Goal: Task Accomplishment & Management: Complete application form

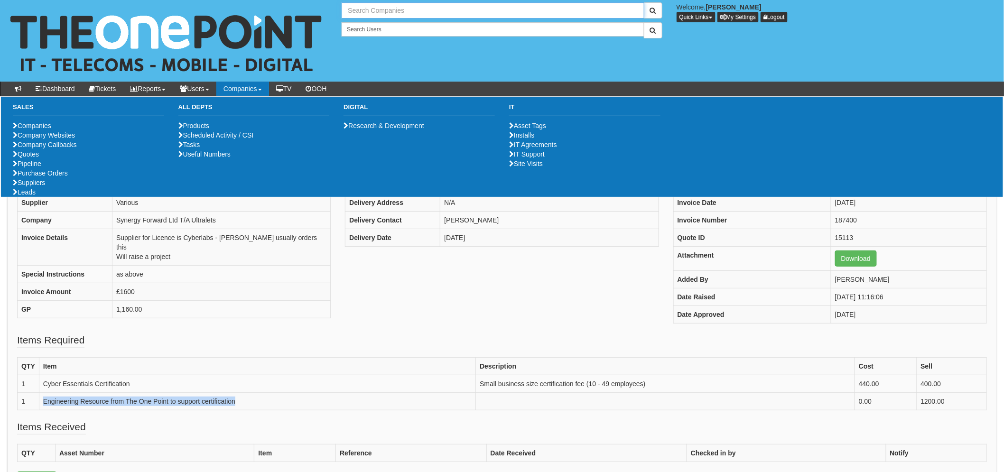
click at [361, 7] on input "text" at bounding box center [492, 10] width 302 height 16
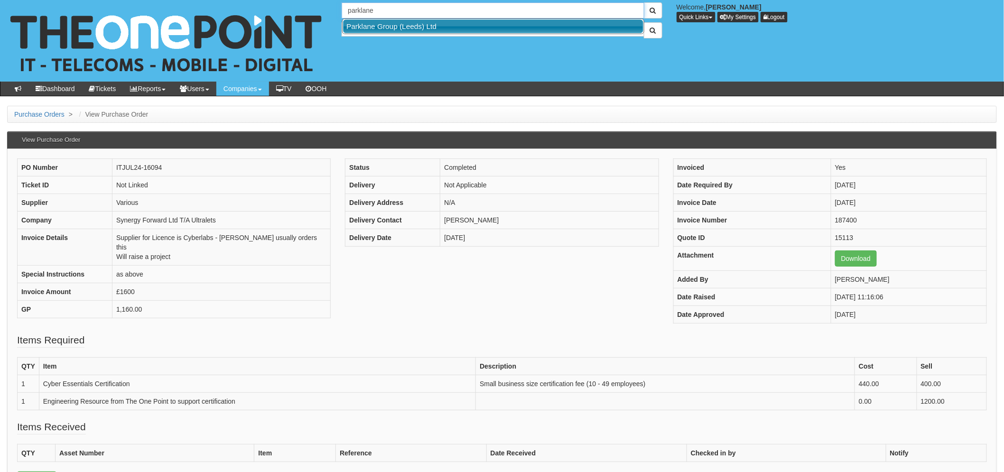
click at [388, 22] on link "Parklane Group (Leeds) Ltd" at bounding box center [493, 26] width 300 height 14
type input "Parklane Group (Leeds) Ltd"
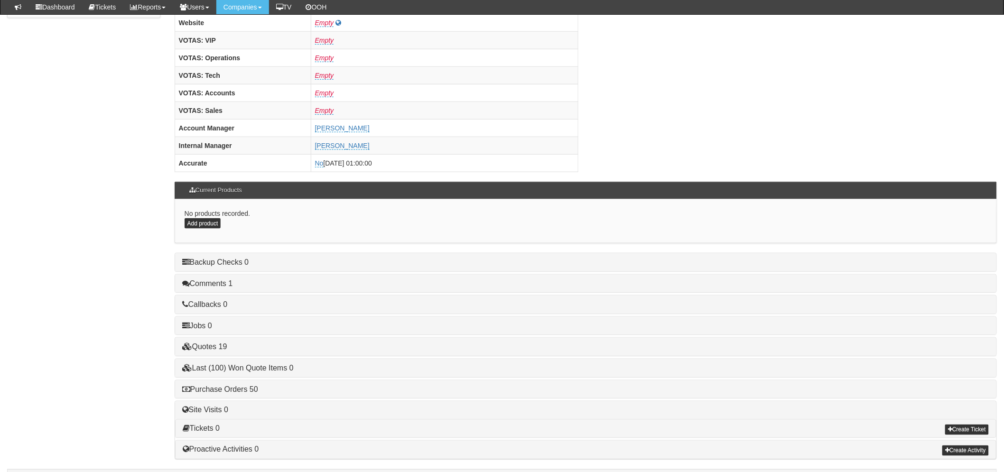
scroll to position [373, 0]
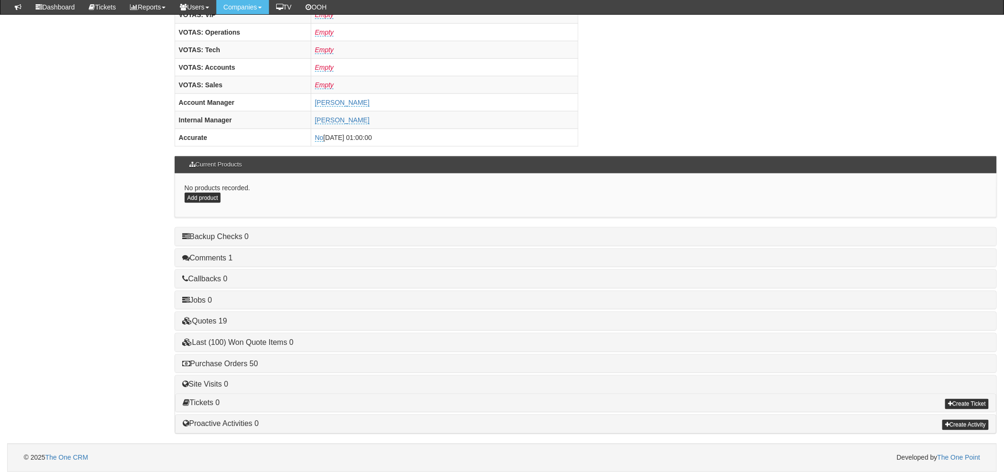
click at [255, 367] on h4 "Purchase Orders 50" at bounding box center [585, 363] width 807 height 9
click at [246, 363] on link "Purchase Orders 50" at bounding box center [220, 363] width 76 height 8
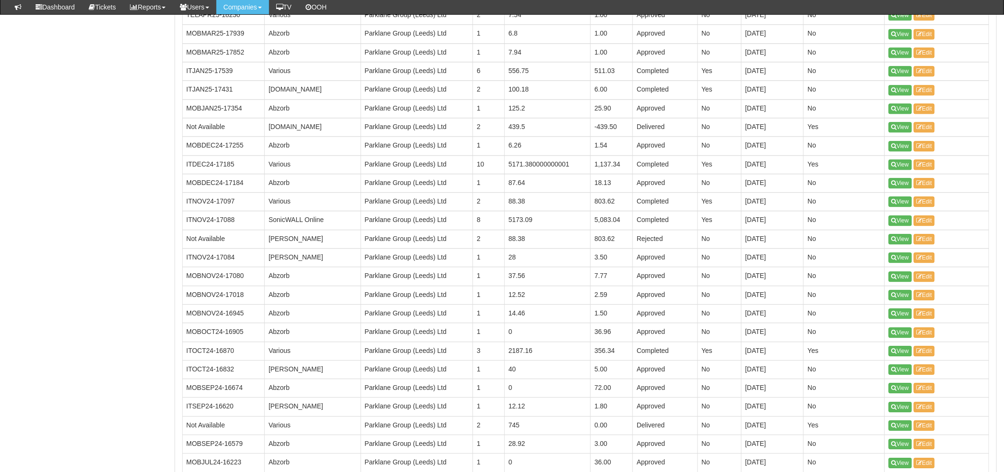
scroll to position [952, 0]
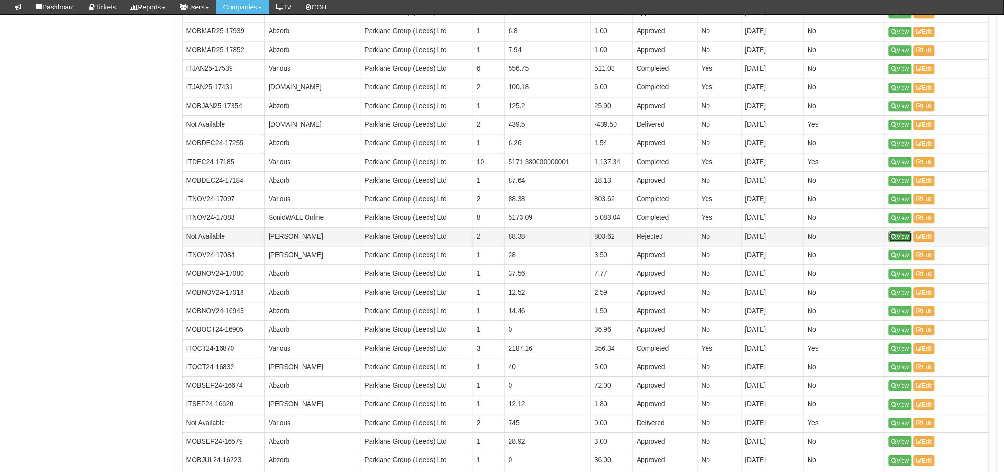
click at [891, 234] on link "View" at bounding box center [899, 236] width 23 height 10
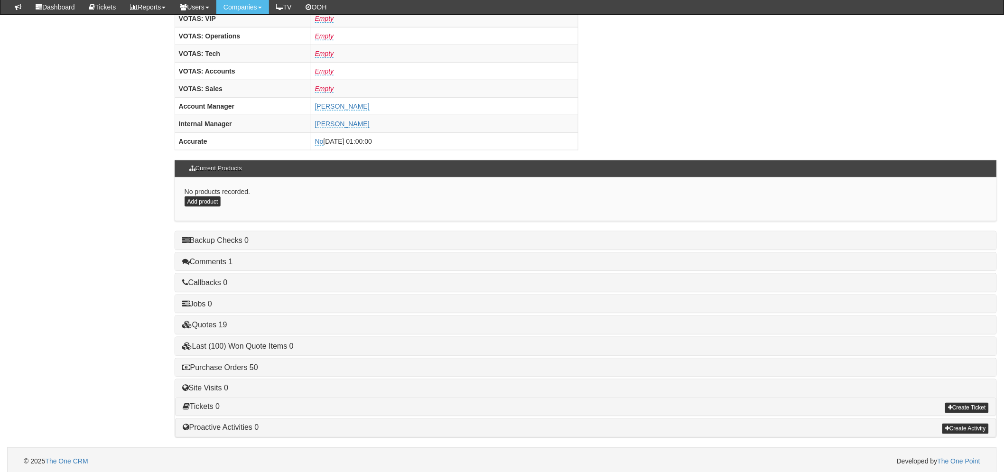
scroll to position [369, 0]
click at [233, 370] on link "Purchase Orders 50" at bounding box center [220, 367] width 76 height 8
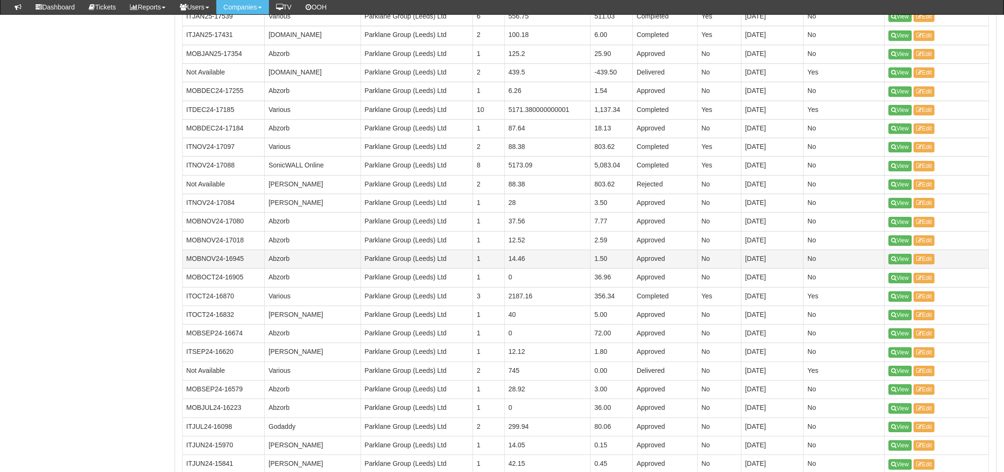
scroll to position [1001, 0]
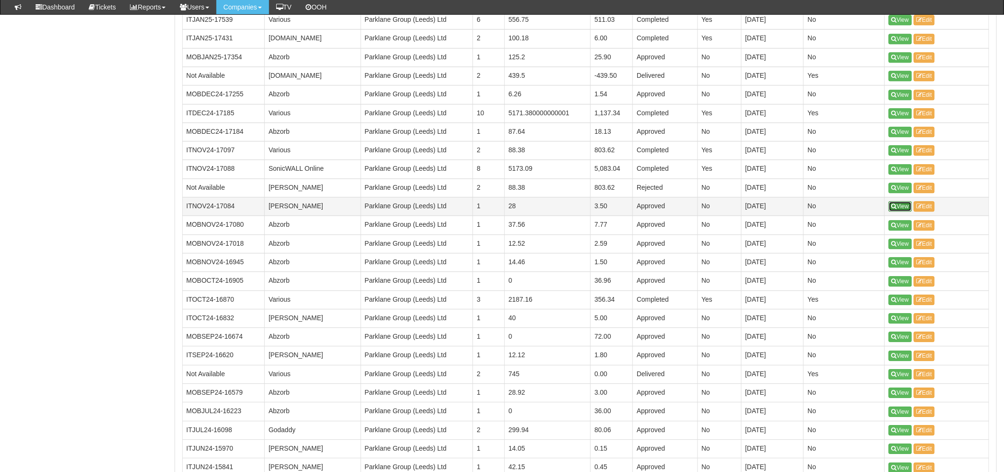
click at [904, 207] on link "View" at bounding box center [899, 206] width 23 height 10
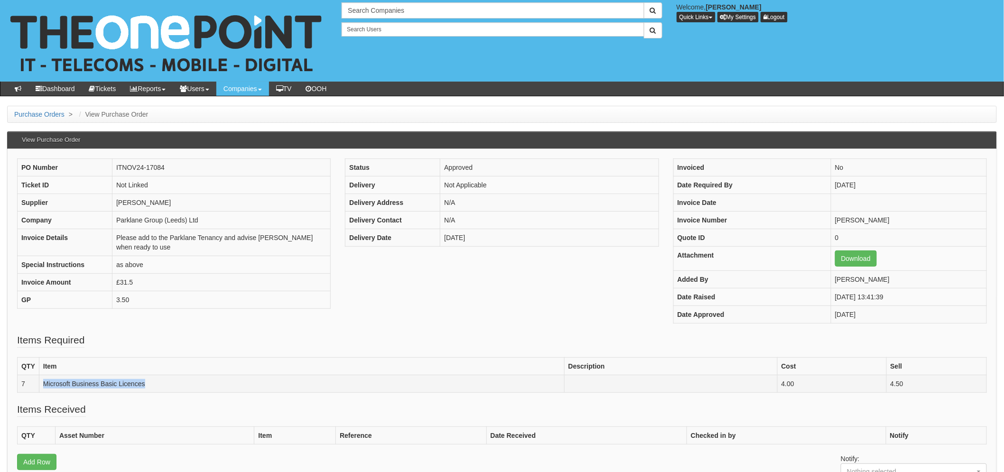
drag, startPoint x: 157, startPoint y: 381, endPoint x: 41, endPoint y: 389, distance: 116.4
click at [41, 389] on td "Microsoft Business Basic Licences" at bounding box center [301, 384] width 525 height 18
copy td "Microsoft Business Basic Licences"
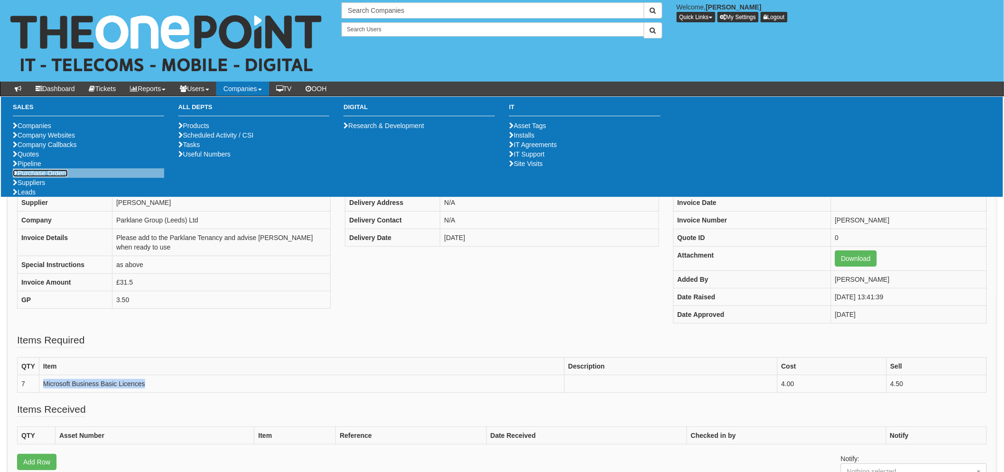
click at [44, 177] on link "Purchase Orders" at bounding box center [40, 173] width 55 height 8
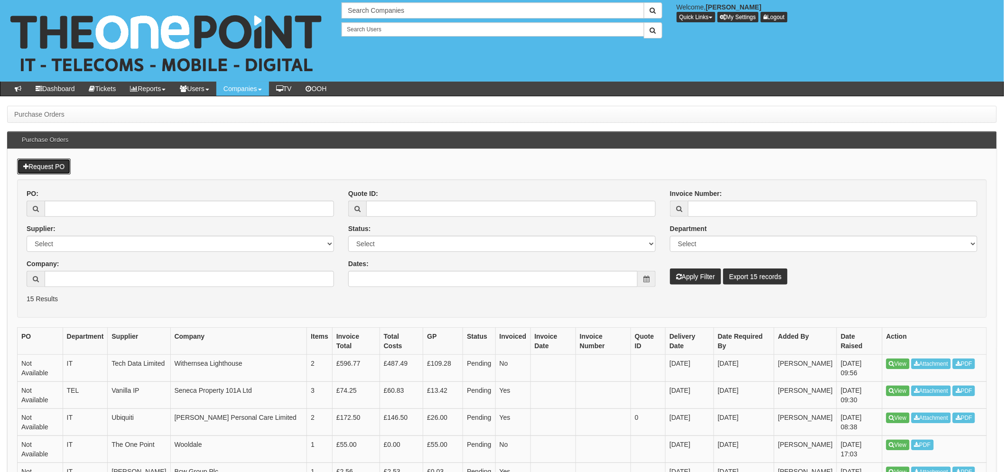
click at [41, 170] on link "Request PO" at bounding box center [44, 166] width 54 height 16
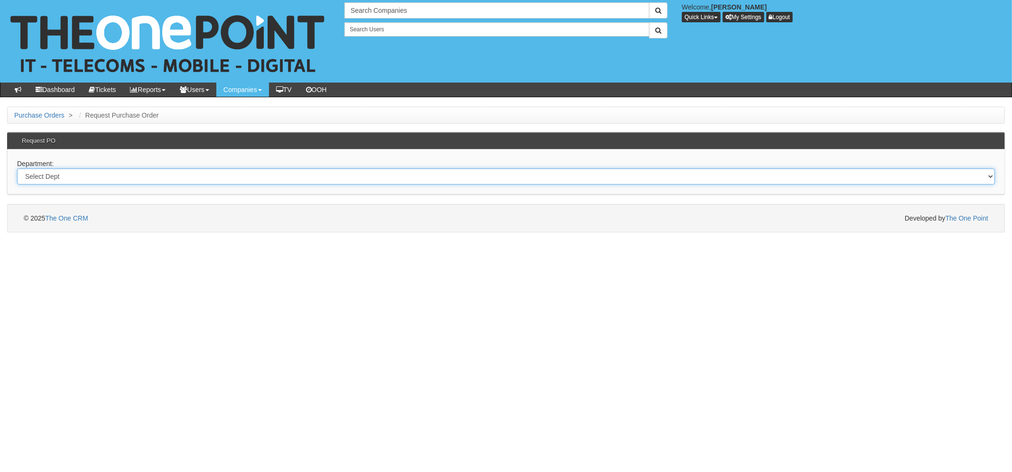
click at [54, 176] on select "Select Dept Digital Internal IT Mobiles Marketing Telecoms" at bounding box center [505, 176] width 977 height 16
select select "?pipeID=&dept=IT"
click at [17, 168] on select "Select Dept Digital Internal IT Mobiles Marketing Telecoms" at bounding box center [505, 176] width 977 height 16
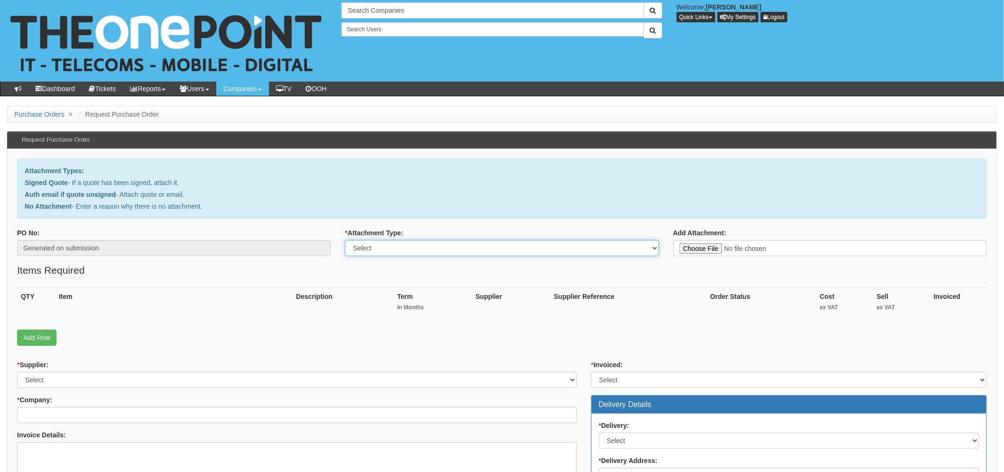
click at [406, 248] on select "Select Signed Quote Auth email with quote if unsigned No Attachment" at bounding box center [501, 248] width 313 height 16
select select "No Attachment"
click at [345, 240] on select "Select Signed Quote Auth email with quote if unsigned No Attachment" at bounding box center [501, 248] width 313 height 16
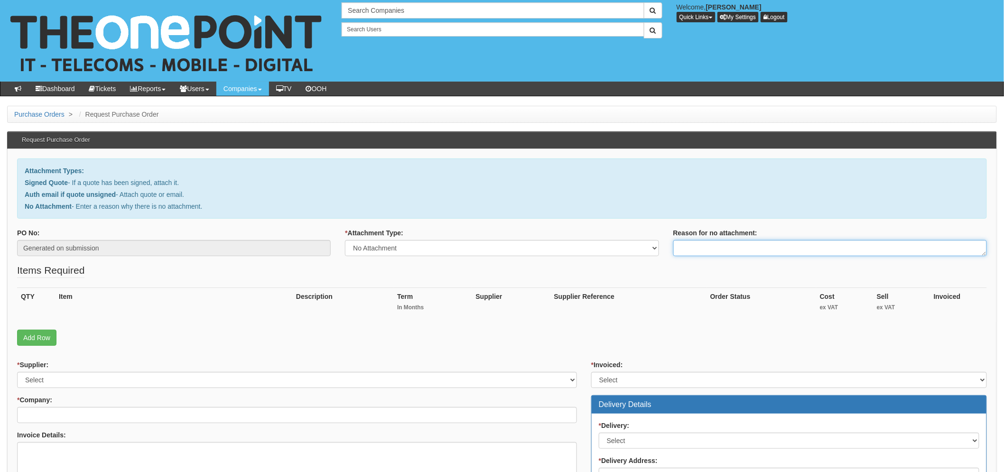
click at [705, 248] on textarea "Reason for no attachment:" at bounding box center [829, 248] width 313 height 16
type textarea "Auth emil from Bilal"
click at [48, 341] on link "Add Row" at bounding box center [36, 338] width 39 height 16
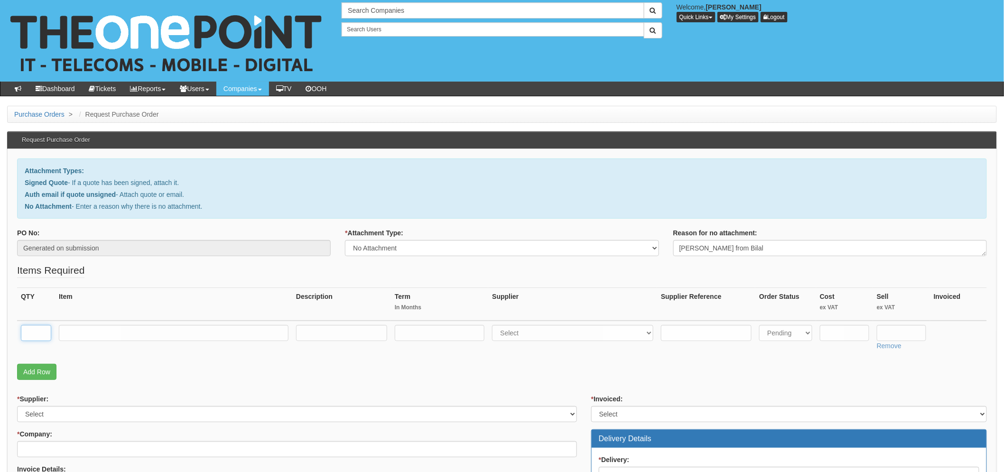
click at [46, 332] on input "text" at bounding box center [36, 333] width 30 height 16
type input "17"
paste input "Microsoft Business Basic Licences"
type input "Microsoft Business Basic Licences"
click at [452, 332] on input "text" at bounding box center [440, 333] width 90 height 16
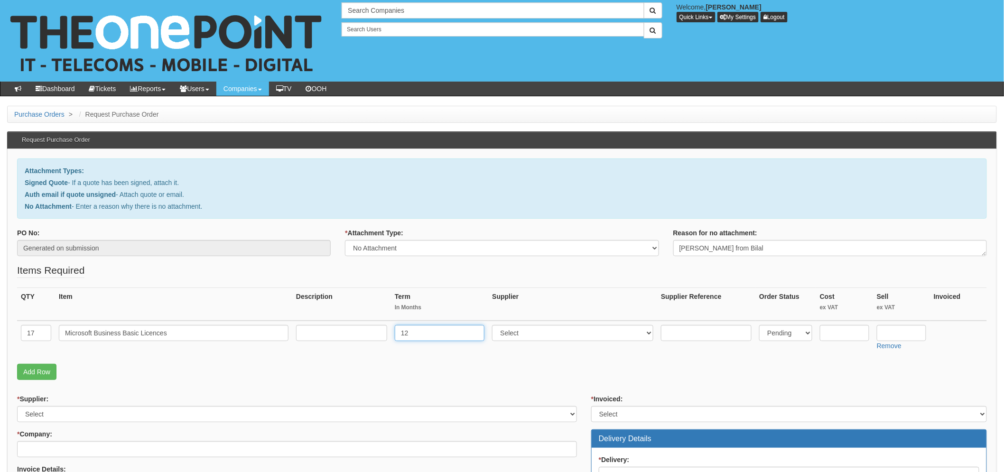
type input "12"
click at [586, 332] on select "Select 123 REG.co.uk 1Password 3 4Gon AA Jones Electric Ltd Abzorb Access Group…" at bounding box center [572, 333] width 161 height 16
click at [830, 333] on input "text" at bounding box center [844, 333] width 49 height 16
type input "4.00"
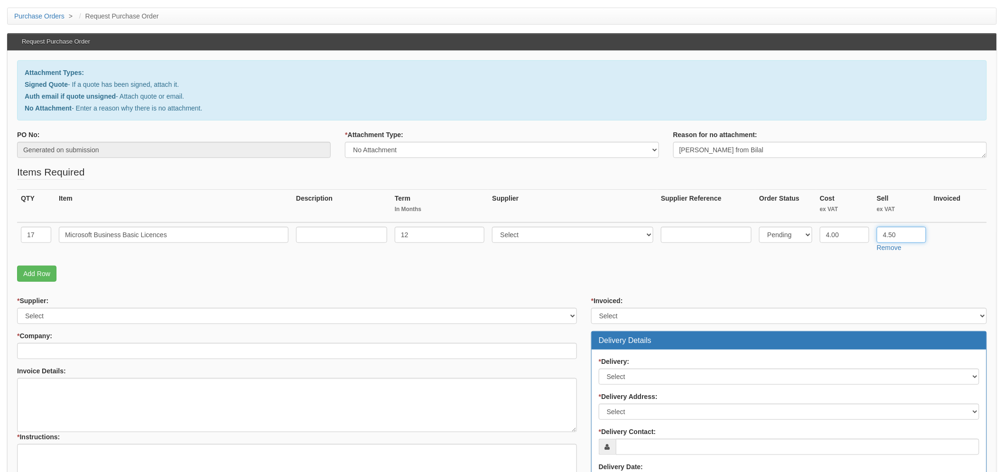
scroll to position [105, 0]
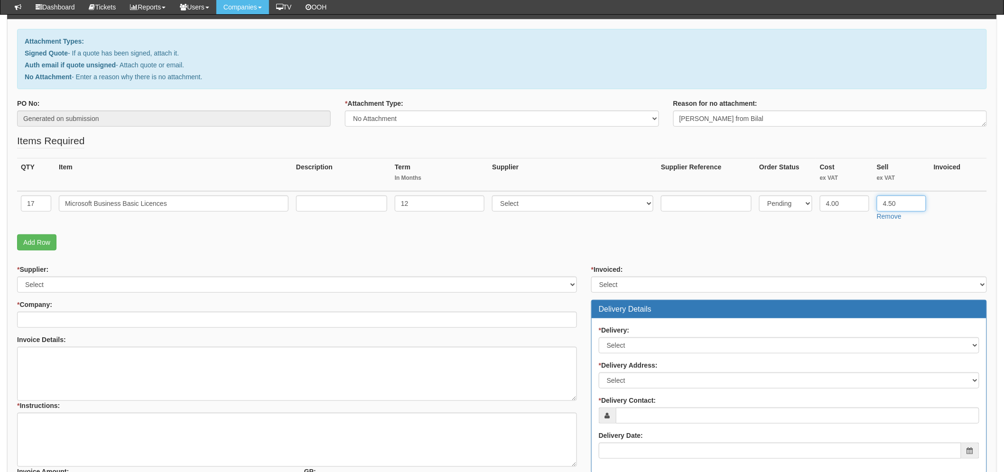
type input "4.50"
drag, startPoint x: 553, startPoint y: 204, endPoint x: 547, endPoint y: 206, distance: 5.9
click at [553, 204] on select "Select 123 REG.co.uk 1Password 3 4Gon AA Jones Electric Ltd Abzorb Access Group…" at bounding box center [572, 203] width 161 height 16
select select "291"
click at [496, 195] on select "Select 123 REG.co.uk 1Password 3 4Gon AA Jones Electric Ltd Abzorb Access Group…" at bounding box center [572, 203] width 161 height 16
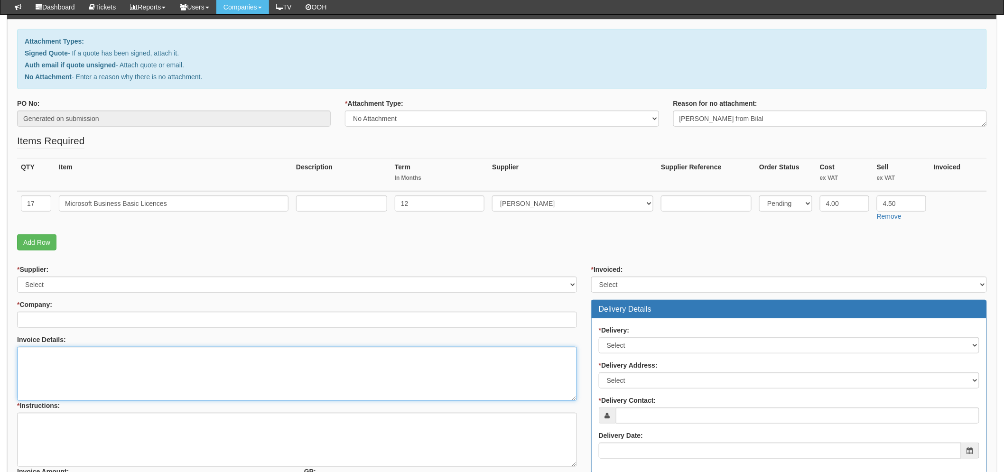
click at [76, 356] on textarea "Invoice Details:" at bounding box center [297, 374] width 560 height 54
click at [50, 349] on textarea "Upgarde from EOL Plan 1 to Business Basic" at bounding box center [297, 374] width 560 height 54
click at [36, 353] on textarea "Upgarde existing x17 licnces from EOL Plan 1 to Business Basic" at bounding box center [297, 374] width 560 height 54
type textarea "Upgrade existing x17 licenses from EOL Plan 1 to Business Basic"
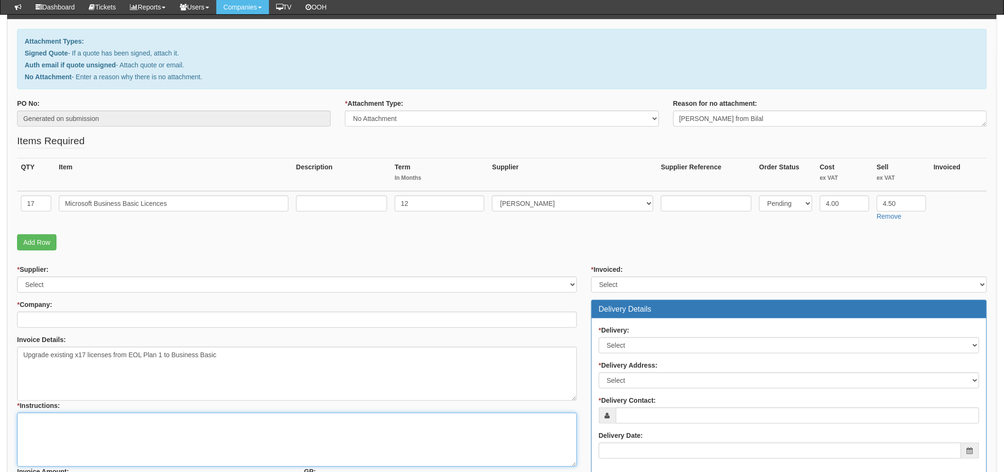
click at [216, 439] on textarea "* Instructions:" at bounding box center [297, 440] width 560 height 54
type textarea "as above"
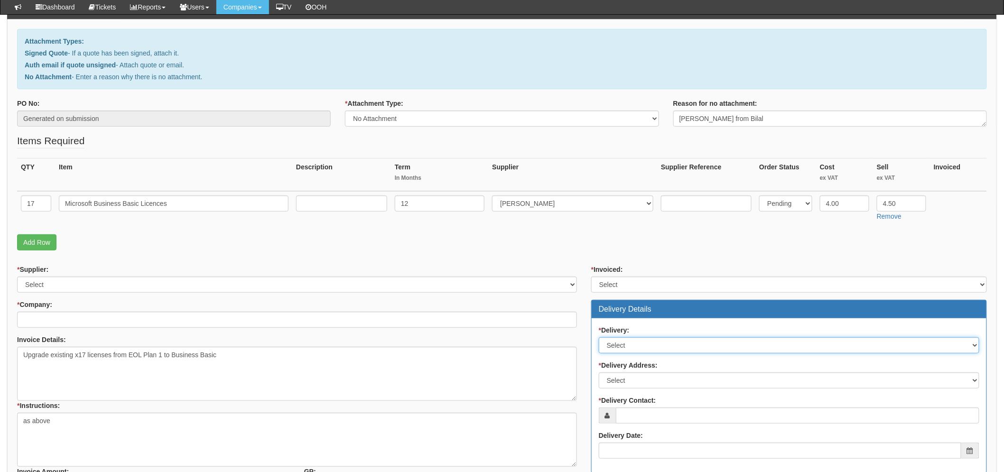
drag, startPoint x: 631, startPoint y: 342, endPoint x: 634, endPoint y: 351, distance: 9.9
click at [631, 342] on select "Select No Not Applicable Yes" at bounding box center [789, 345] width 380 height 16
select select "3"
click at [599, 337] on select "Select No Not Applicable Yes" at bounding box center [789, 345] width 380 height 16
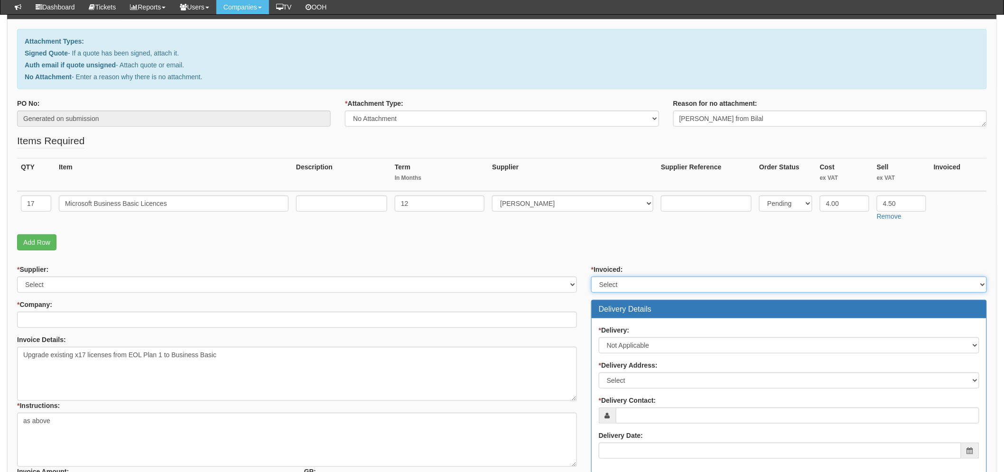
drag, startPoint x: 612, startPoint y: 282, endPoint x: 615, endPoint y: 287, distance: 6.4
click at [612, 282] on select "Select Yes No N/A STB (part of order)" at bounding box center [789, 284] width 396 height 16
select select "2"
click at [591, 276] on select "Select Yes No N/A STB (part of order)" at bounding box center [789, 284] width 396 height 16
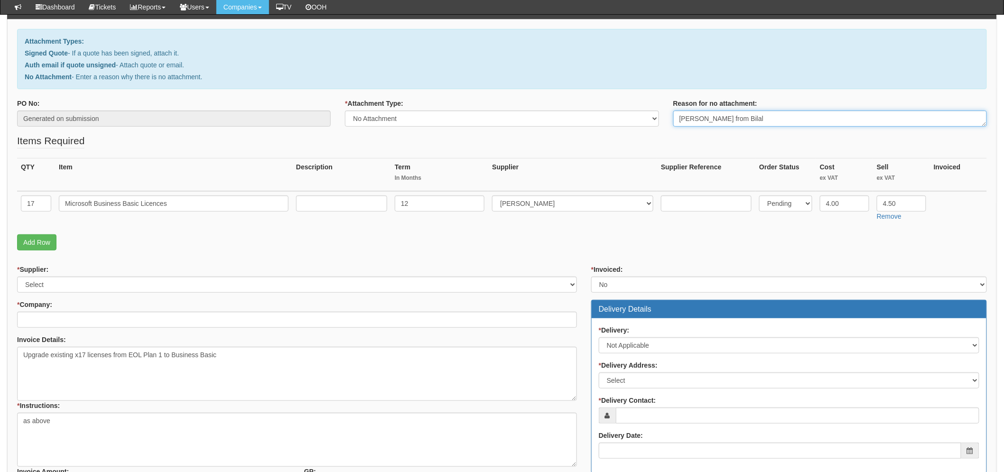
click at [698, 121] on textarea "Auth emil from Bilal" at bounding box center [829, 119] width 313 height 16
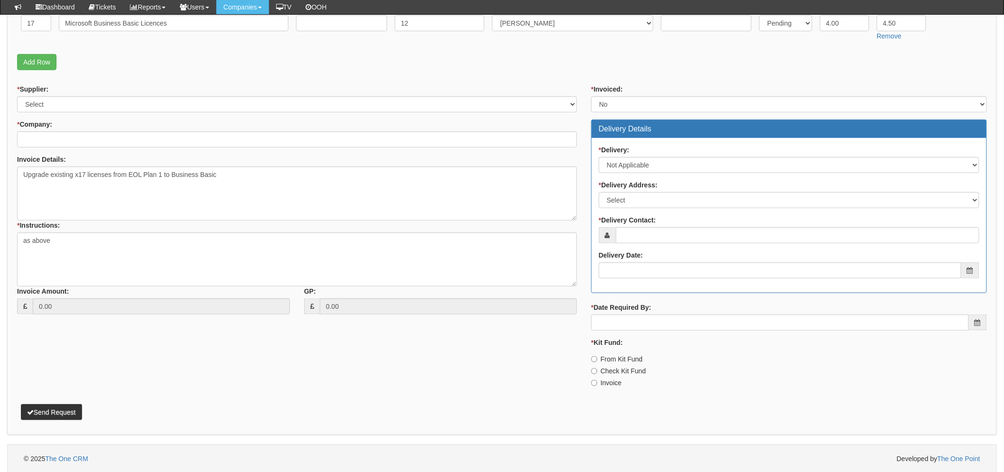
scroll to position [286, 0]
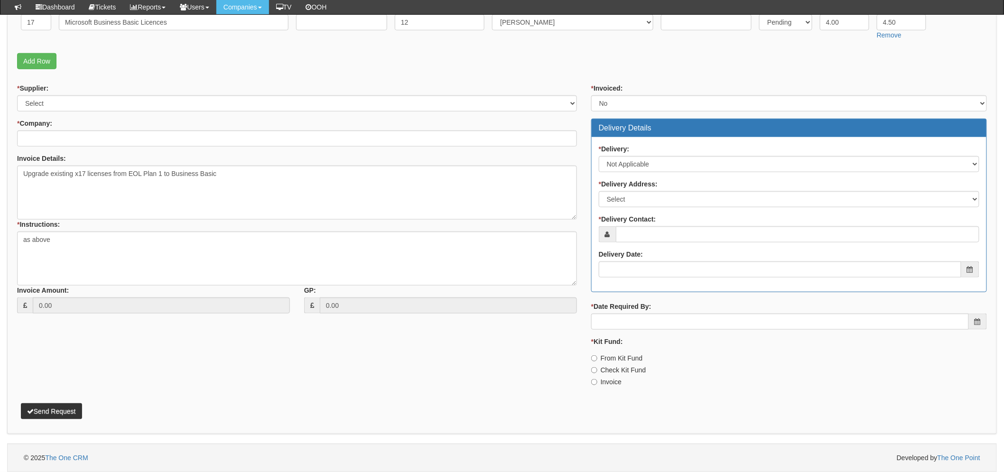
type textarea "Auth email from Bilal"
click at [652, 198] on select "Select Not Applicable Other" at bounding box center [789, 199] width 380 height 16
select select "N/A"
click at [599, 191] on select "Select Not Applicable Other" at bounding box center [789, 199] width 380 height 16
click at [652, 229] on input "* Delivery Contact:" at bounding box center [797, 234] width 363 height 16
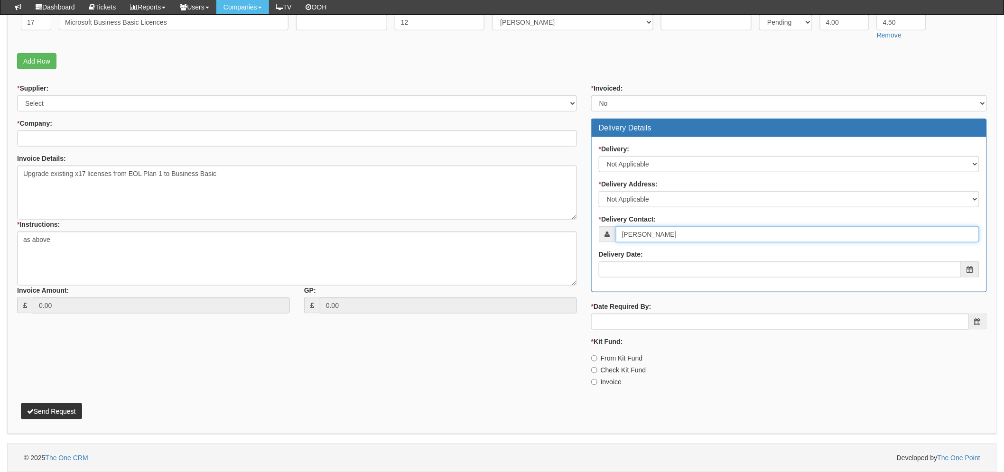
type input "[PERSON_NAME]"
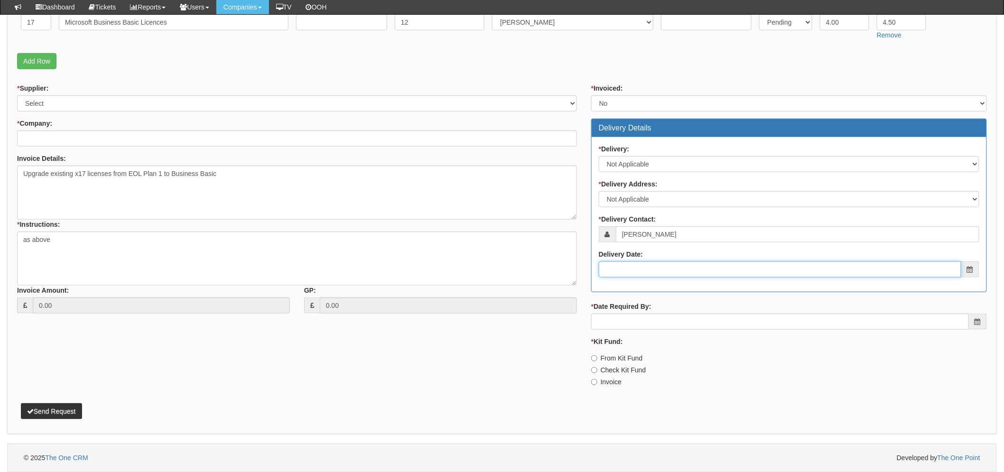
click at [690, 269] on input "Delivery Date:" at bounding box center [780, 269] width 362 height 16
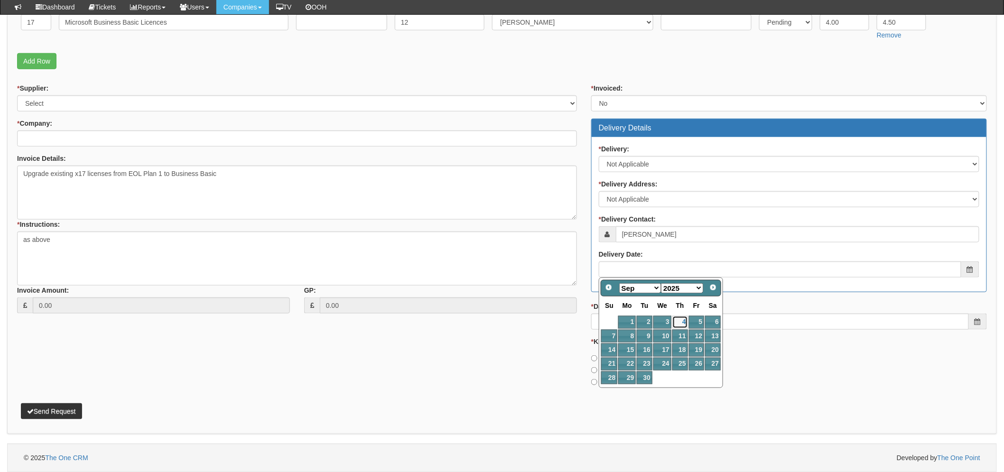
click at [680, 323] on link "4" at bounding box center [680, 322] width 16 height 13
type input "2025-09-04"
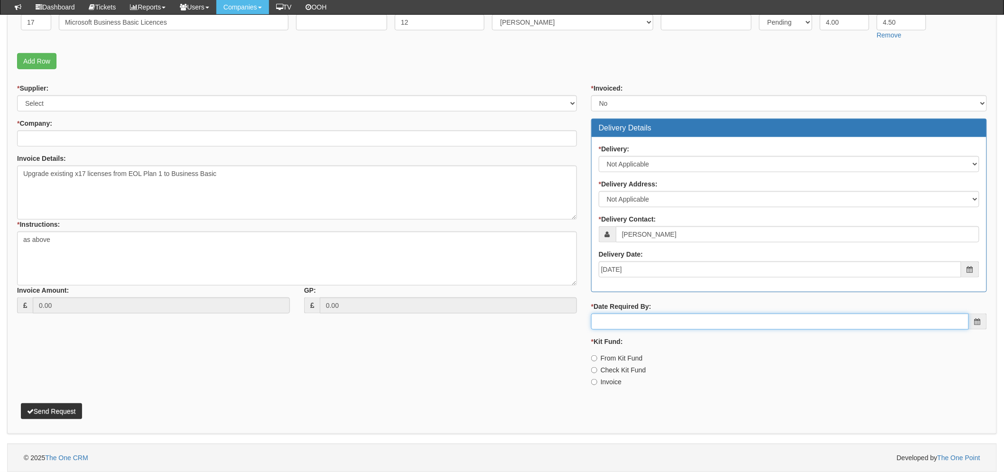
click at [667, 321] on input "* Date Required By:" at bounding box center [780, 321] width 378 height 16
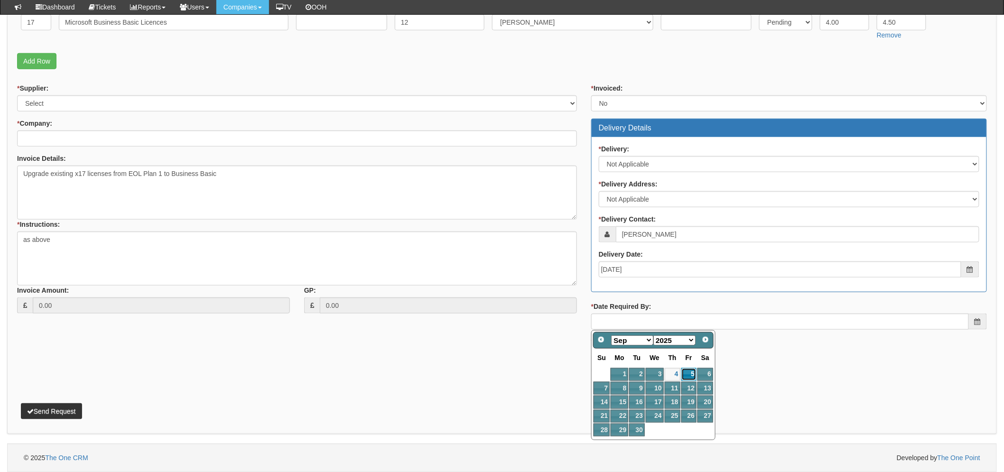
click at [685, 373] on link "5" at bounding box center [688, 374] width 15 height 13
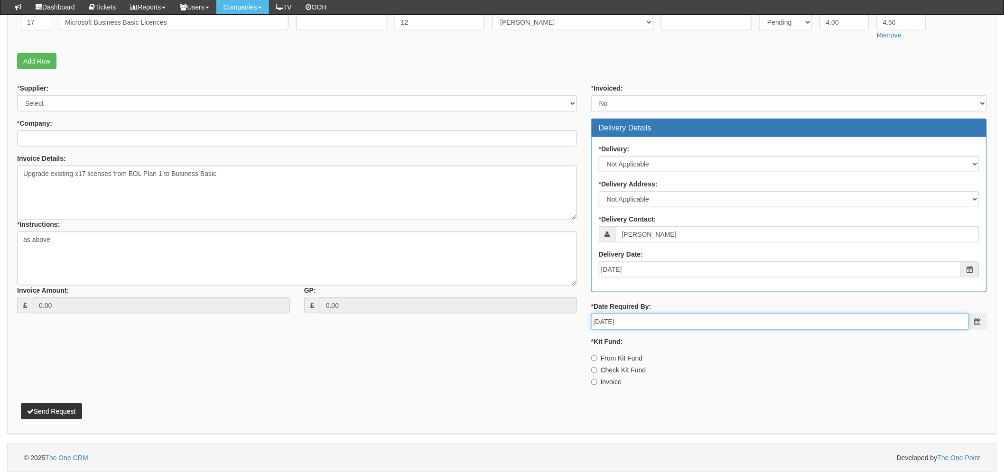
click at [636, 322] on input "2025-09-05" at bounding box center [780, 321] width 378 height 16
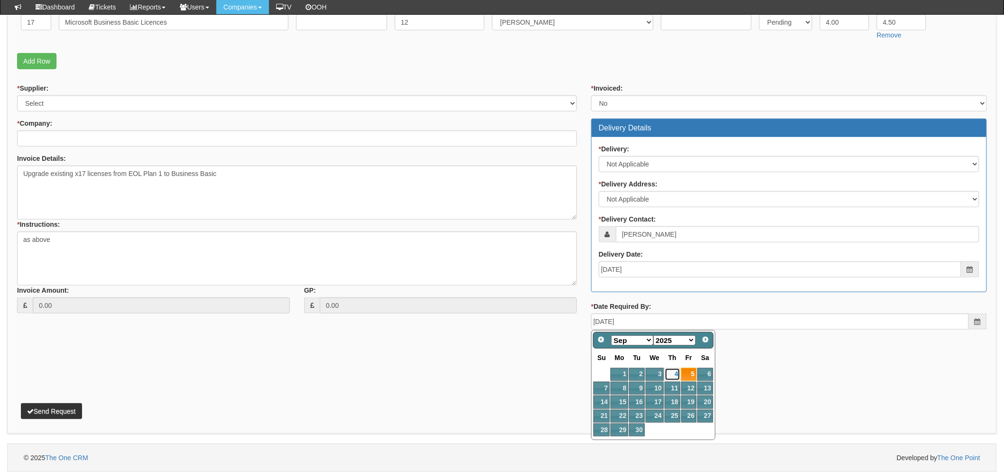
click at [673, 378] on link "4" at bounding box center [672, 374] width 16 height 13
type input "2025-09-04"
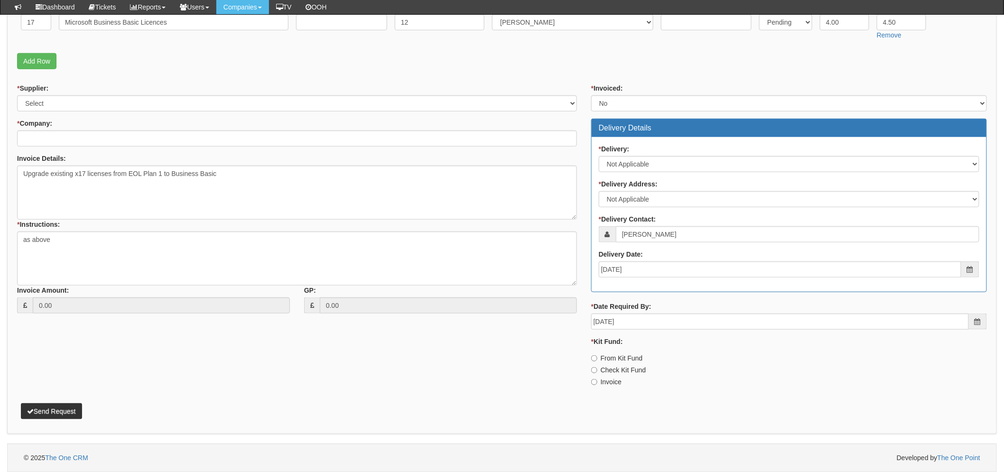
click at [590, 380] on div "* Invoiced: Select Yes No N/A STB (part of order) Delivery Details * Delivery: …" at bounding box center [789, 238] width 410 height 311
click at [594, 380] on input "Invoice" at bounding box center [594, 382] width 6 height 6
radio input "true"
click at [48, 411] on button "Send Request" at bounding box center [51, 411] width 61 height 16
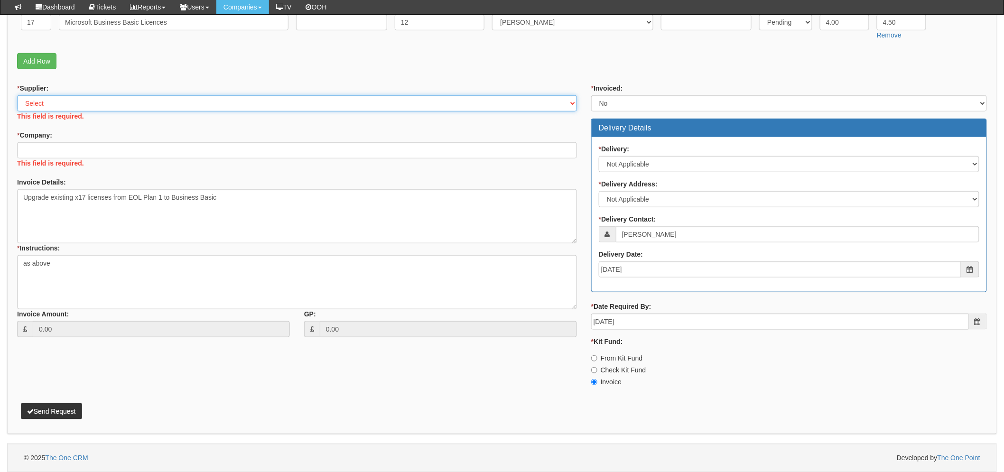
click at [59, 101] on select "Select 123 REG.co.uk 1Password 3 4Gon AA Jones Electric Ltd Abzorb Access Group…" at bounding box center [297, 103] width 560 height 16
select select "291"
click at [17, 95] on select "Select 123 REG.co.uk 1Password 3 4Gon AA Jones Electric Ltd Abzorb Access Group…" at bounding box center [297, 103] width 560 height 16
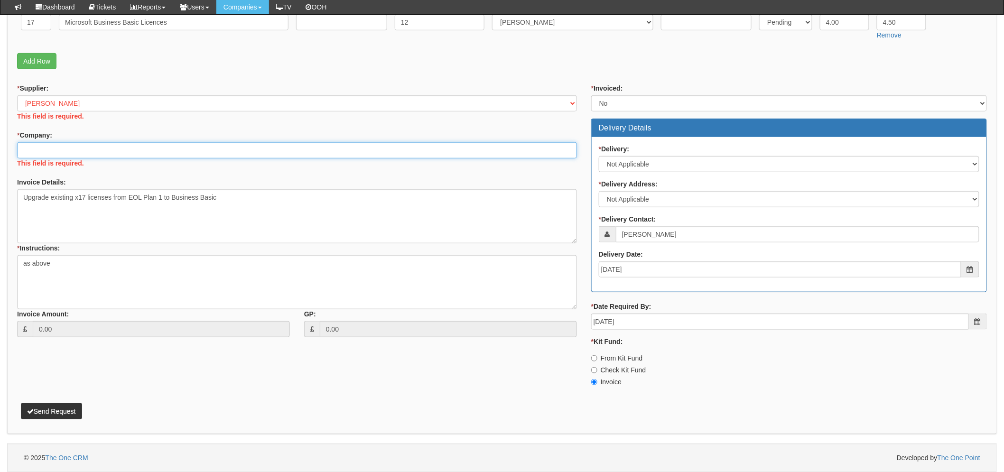
click at [65, 153] on div "* Company: This field is required." at bounding box center [297, 150] width 560 height 40
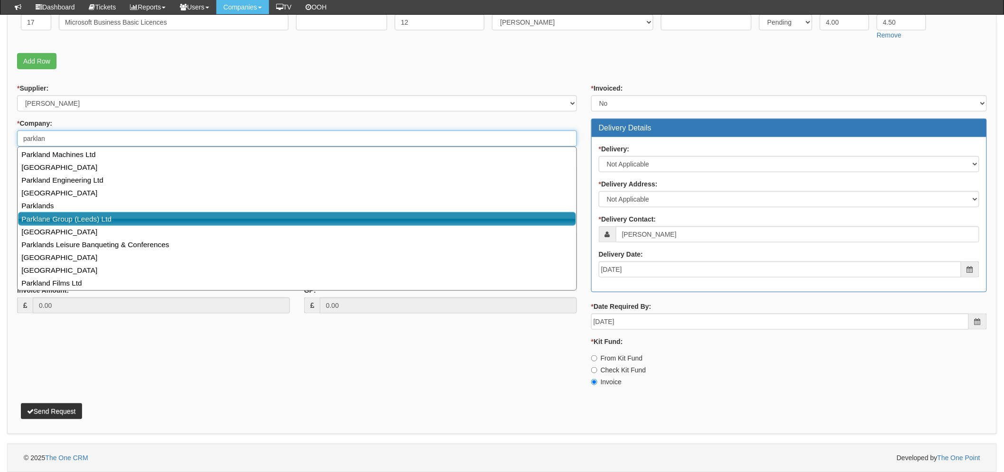
click at [117, 212] on link "Parklane Group (Leeds) Ltd" at bounding box center [297, 219] width 558 height 14
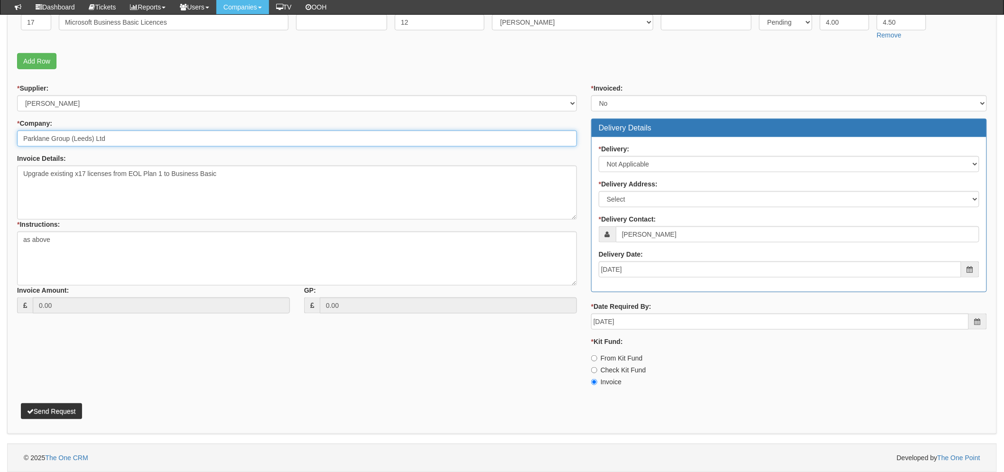
type input "Parklane Group (Leeds) Ltd"
click at [36, 411] on button "Send Request" at bounding box center [51, 411] width 61 height 16
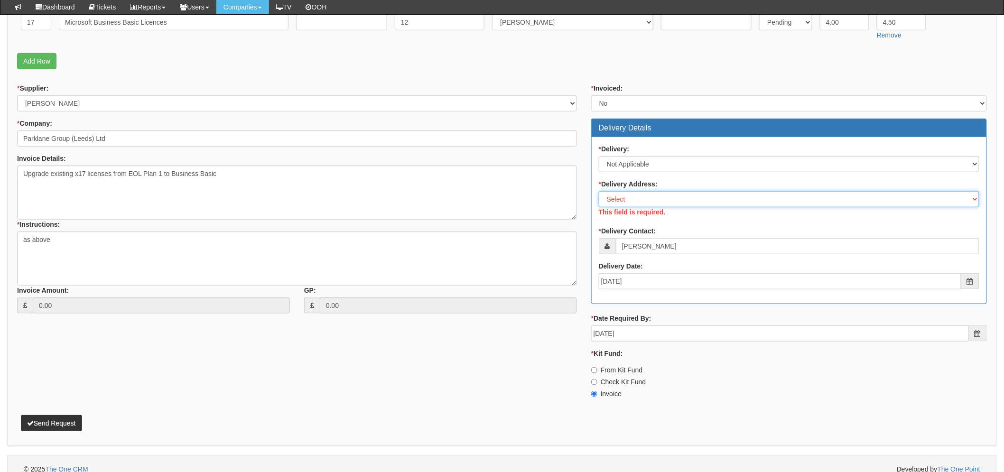
click at [702, 199] on select "Select Not Applicable Main Address - LS2 7PN Other" at bounding box center [789, 199] width 380 height 16
select select "N/A"
click at [599, 191] on select "Select Not Applicable Main Address - LS2 7PN Other" at bounding box center [789, 199] width 380 height 16
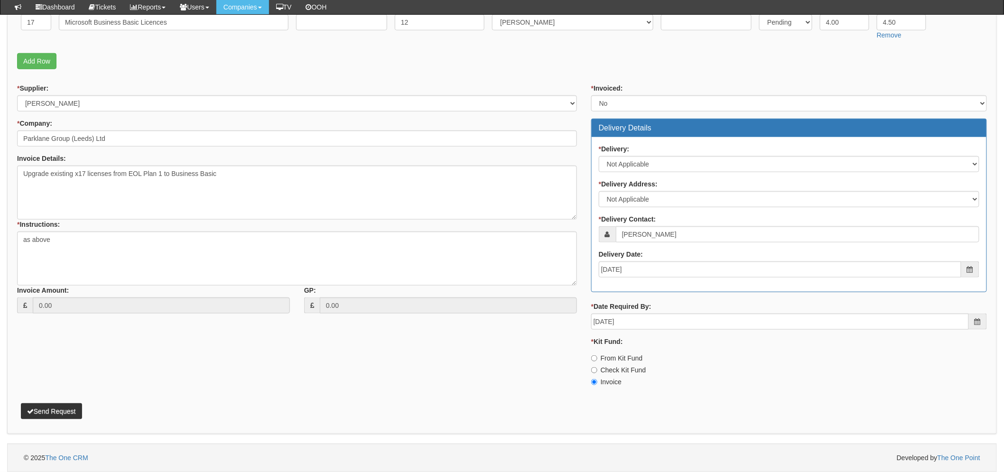
click at [40, 415] on p "Send Request" at bounding box center [501, 407] width 969 height 26
click at [39, 412] on button "Send Request" at bounding box center [51, 411] width 61 height 16
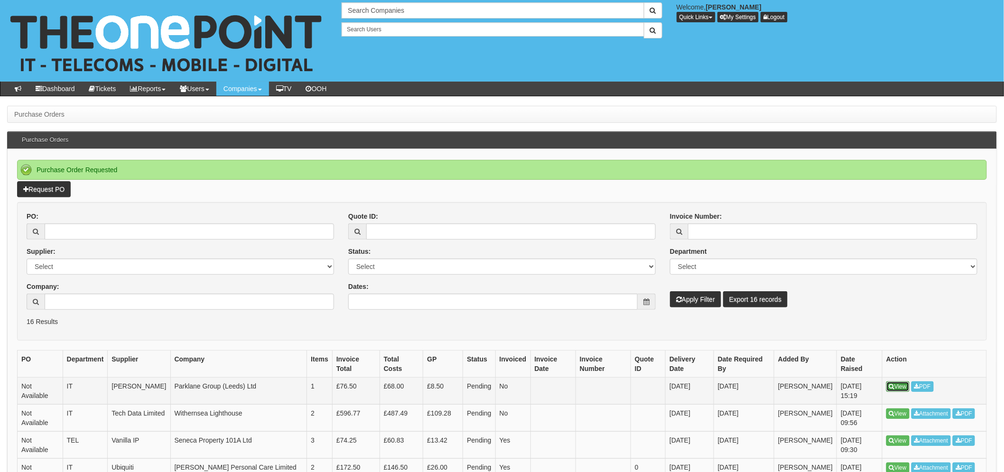
click at [903, 382] on link "View" at bounding box center [897, 386] width 23 height 10
